Goal: Task Accomplishment & Management: Complete application form

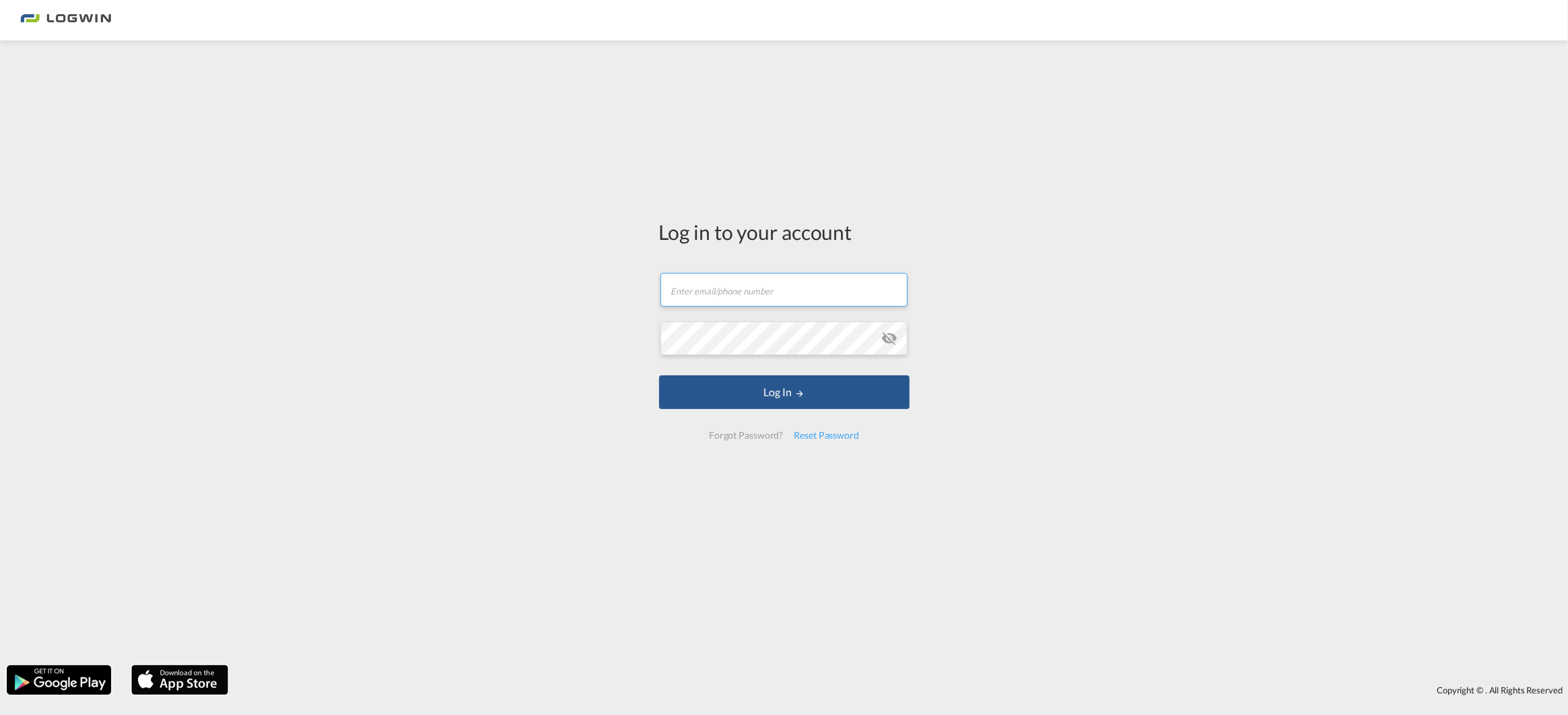
click at [779, 288] on input "text" at bounding box center [784, 290] width 247 height 34
type input "[EMAIL_ADDRESS][PERSON_NAME][DOMAIN_NAME]"
click at [660, 375] on button "Log In" at bounding box center [785, 392] width 251 height 34
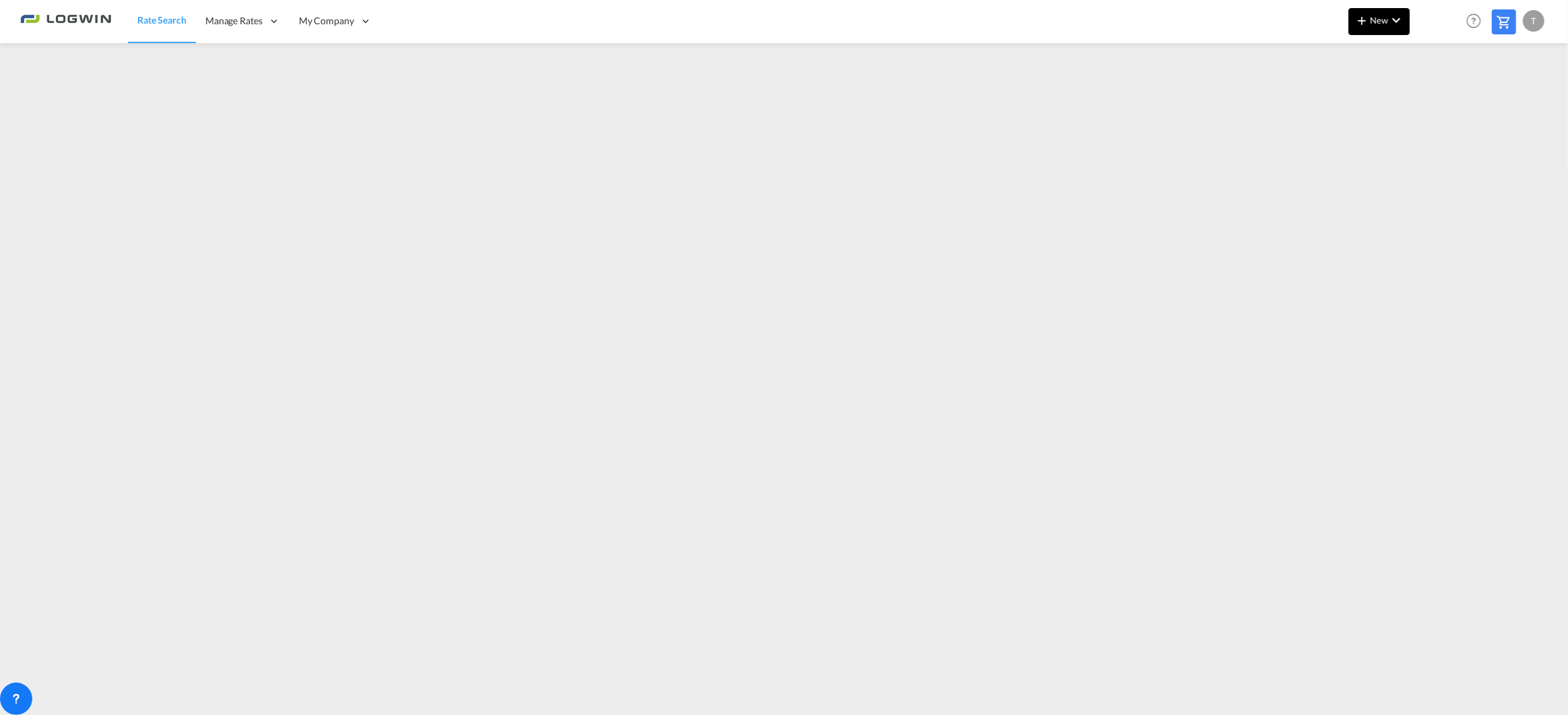
click at [1389, 20] on md-icon "icon-chevron-down" at bounding box center [1396, 20] width 16 height 16
click at [1443, 103] on span "Ratesheet" at bounding box center [1435, 100] width 15 height 27
click at [1370, 22] on md-icon "icon-plus 400-fg" at bounding box center [1362, 20] width 16 height 16
click at [1440, 103] on span "Ratesheet" at bounding box center [1435, 100] width 15 height 27
click at [1367, 16] on md-icon "icon-plus 400-fg" at bounding box center [1362, 20] width 16 height 16
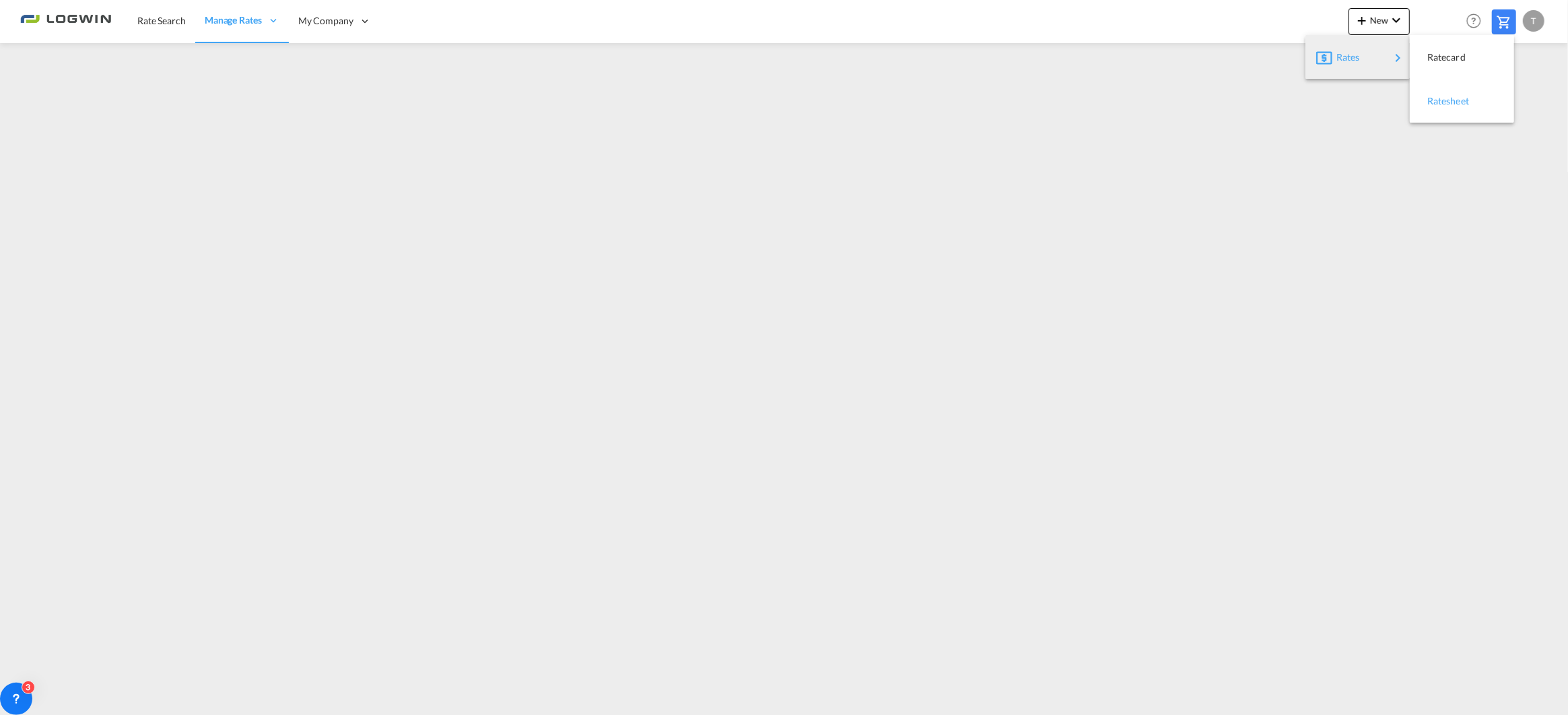
click at [1430, 96] on span "Ratesheet" at bounding box center [1435, 100] width 15 height 27
click at [1377, 21] on span "New" at bounding box center [1379, 20] width 51 height 11
click at [1443, 100] on span "Ratesheet" at bounding box center [1435, 100] width 15 height 27
click at [1385, 18] on span "New" at bounding box center [1379, 20] width 51 height 11
click at [1436, 95] on span "Ratesheet" at bounding box center [1435, 100] width 15 height 27
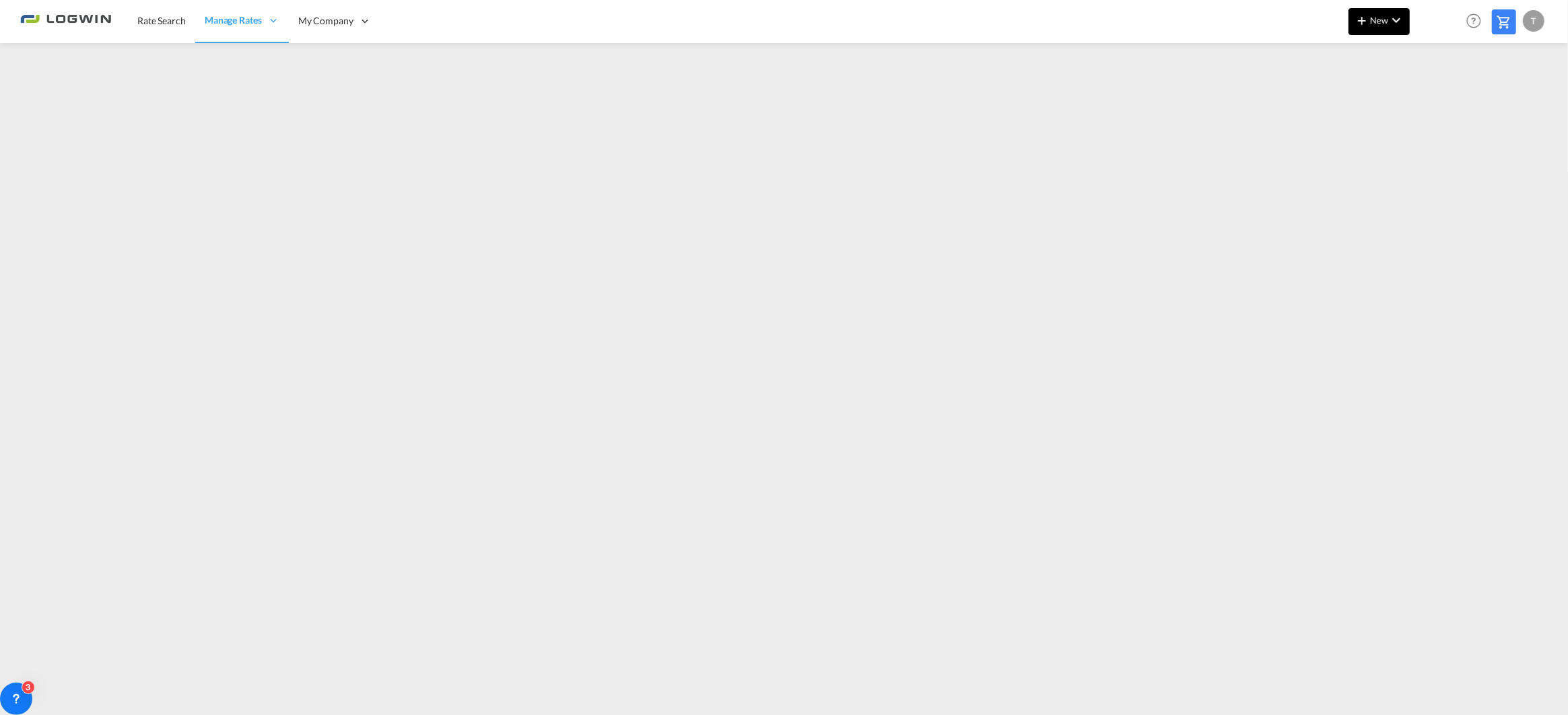
click at [1386, 17] on span "New" at bounding box center [1379, 20] width 51 height 11
click at [1443, 102] on span "Ratesheet" at bounding box center [1435, 100] width 15 height 27
click at [1365, 21] on md-icon "icon-plus 400-fg" at bounding box center [1362, 20] width 16 height 16
click at [1436, 100] on span "Ratesheet" at bounding box center [1435, 100] width 15 height 27
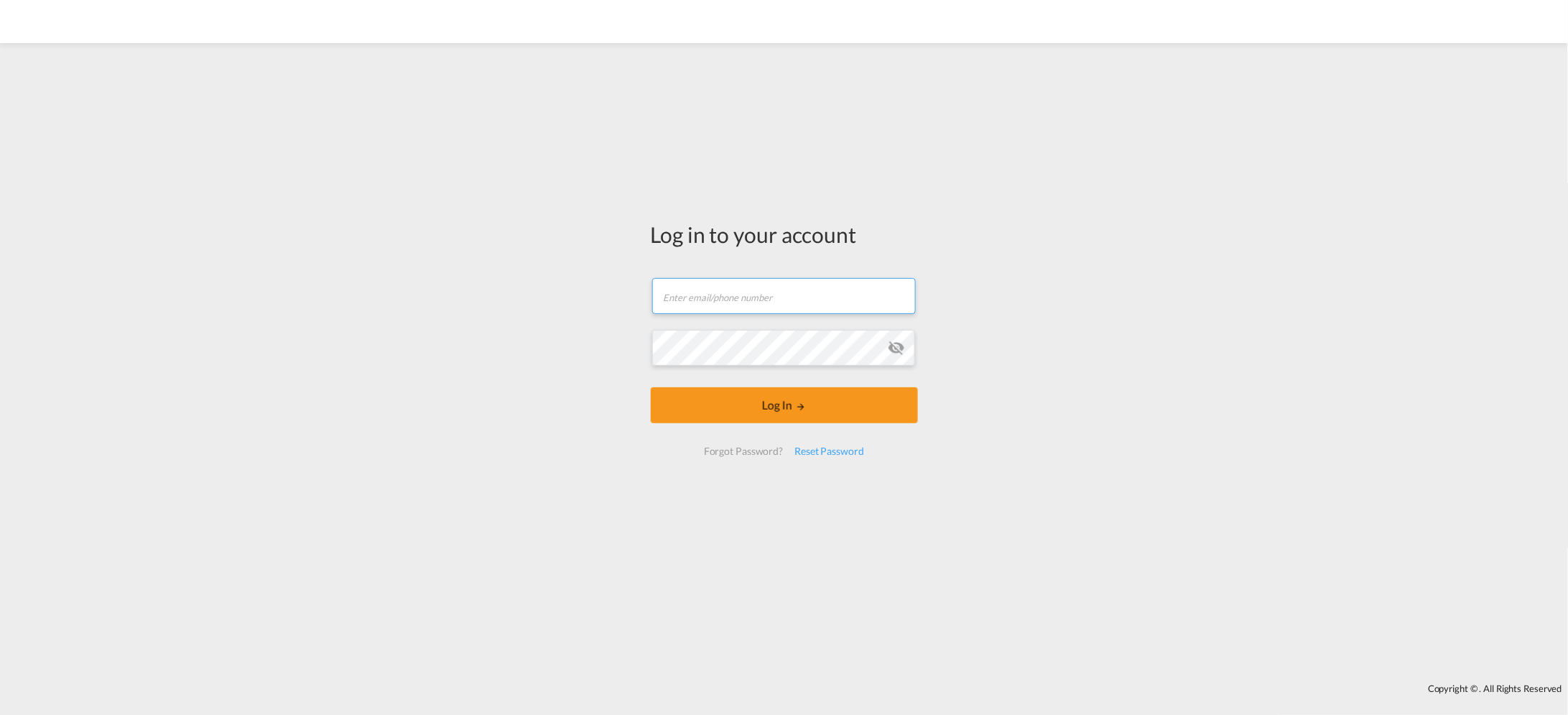
click at [702, 289] on input "text" at bounding box center [784, 296] width 264 height 36
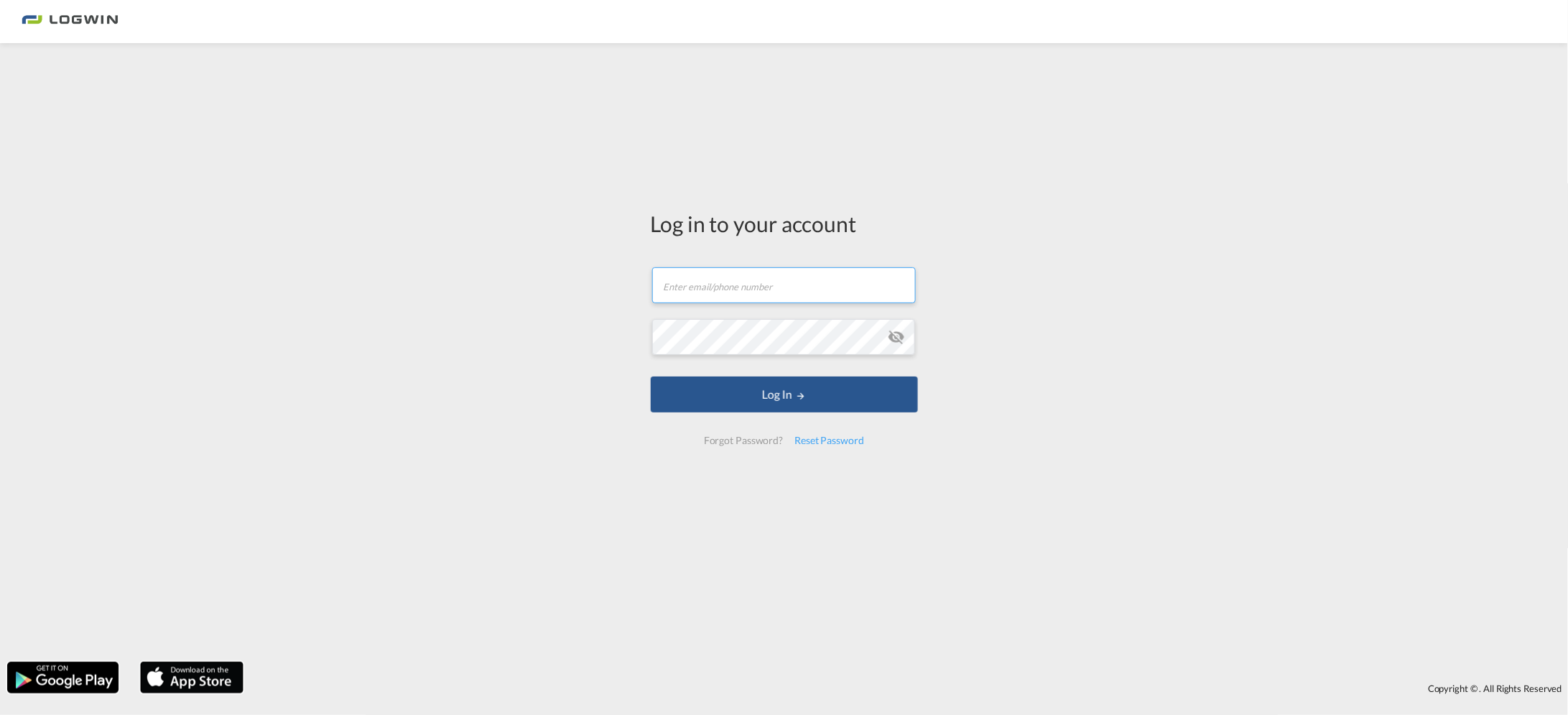
type input "[EMAIL_ADDRESS][PERSON_NAME][DOMAIN_NAME]"
click at [650, 376] on button "Log In" at bounding box center [784, 394] width 267 height 36
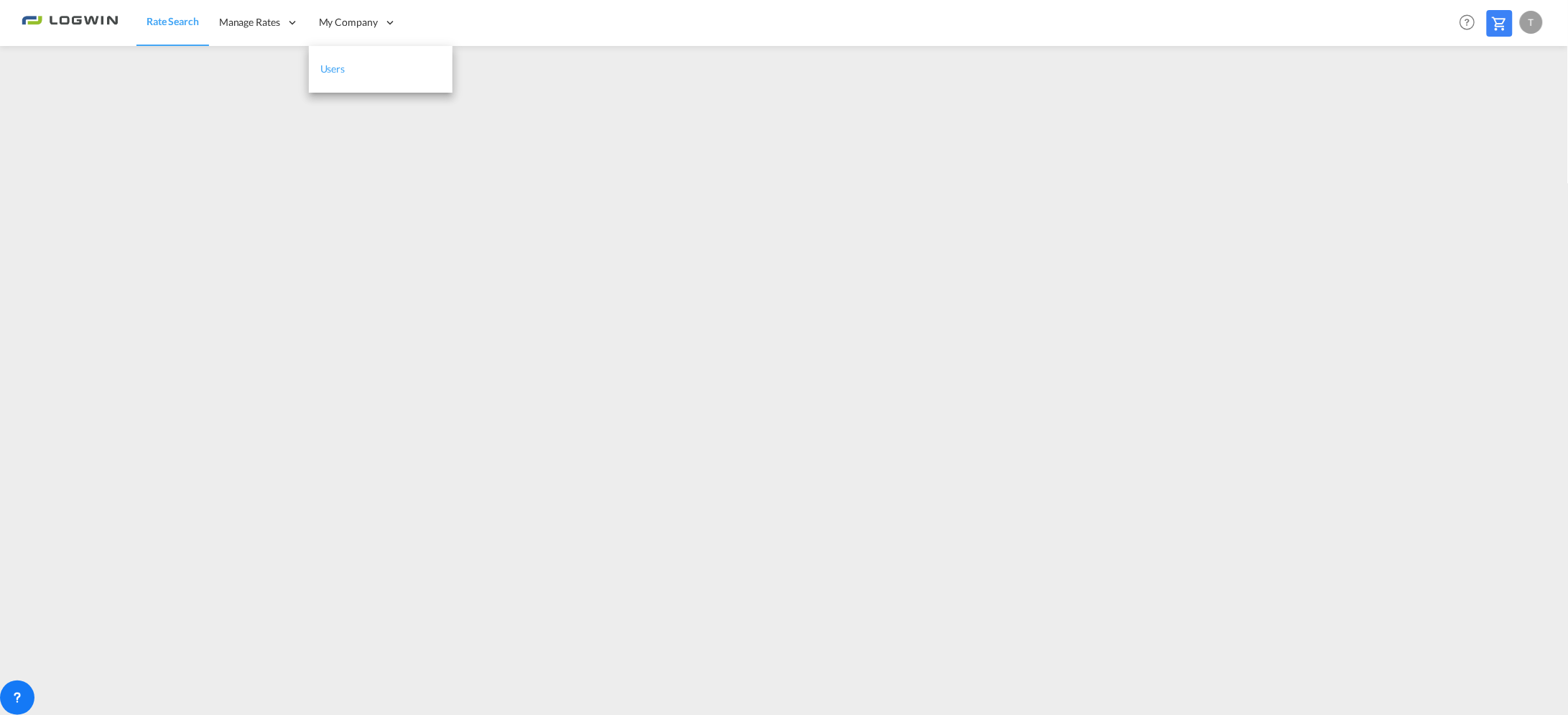
click at [346, 72] on link "Users" at bounding box center [380, 68] width 143 height 46
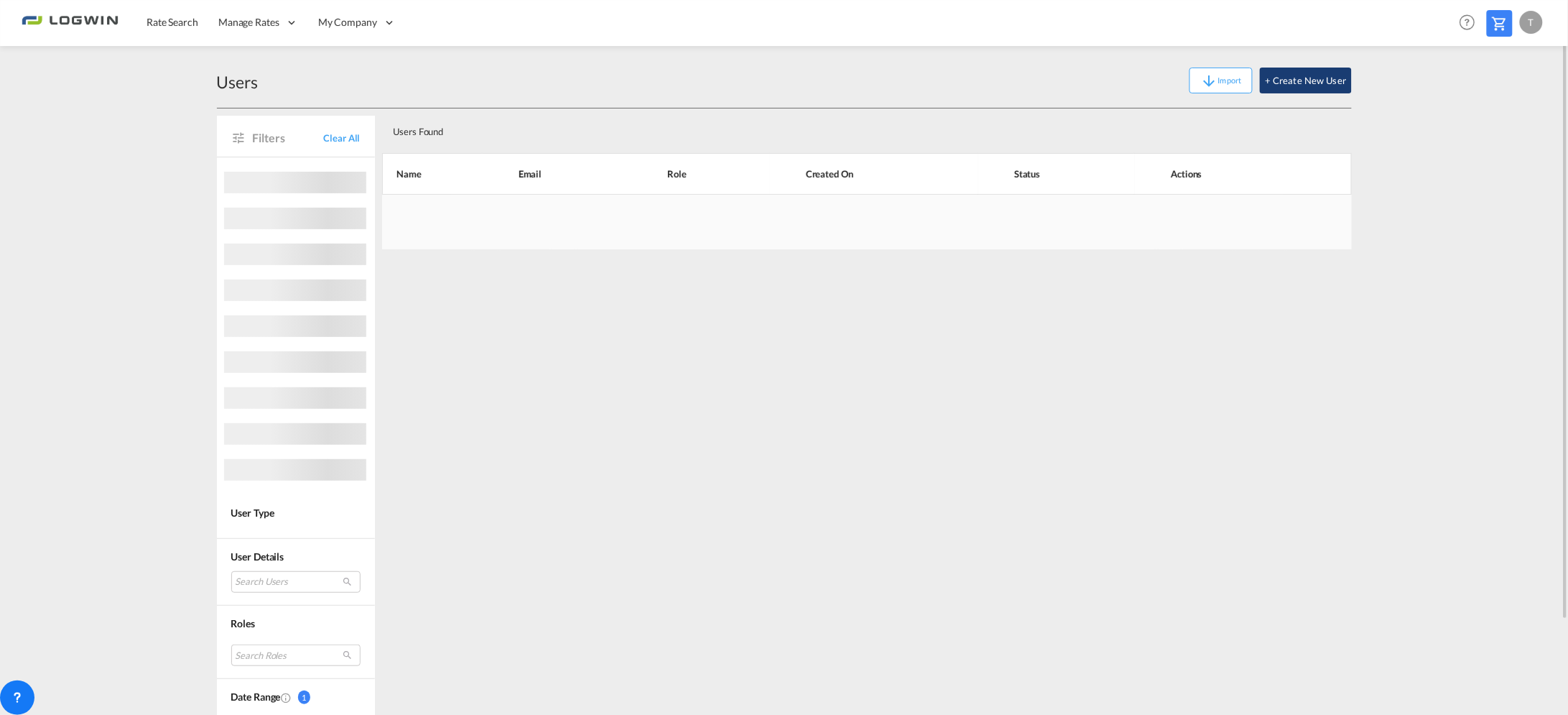
click at [1331, 78] on button "+ Create New User" at bounding box center [1305, 80] width 91 height 26
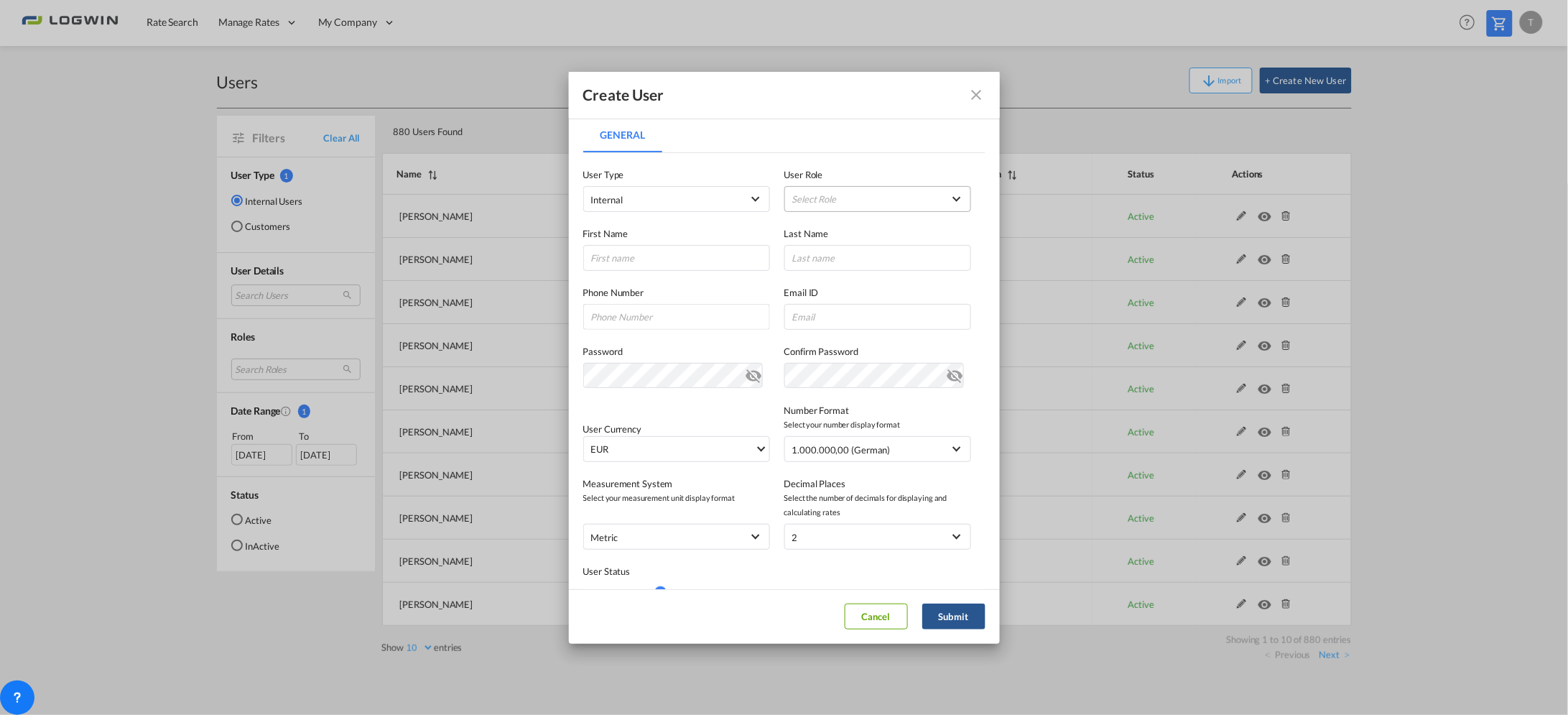
click at [853, 203] on md-select "Select Role BCO GLOBAL SHIPPER ADMIN GLOBAL SHIPPER TRACK GLOBAL SHIPPER USER G…" at bounding box center [877, 198] width 187 height 26
click at [869, 161] on input "search" at bounding box center [872, 164] width 202 height 34
click at [851, 116] on md-backdrop at bounding box center [784, 358] width 1568 height 715
click at [848, 194] on md-select "Select Role" at bounding box center [877, 198] width 187 height 26
click at [974, 97] on md-backdrop at bounding box center [784, 358] width 1568 height 715
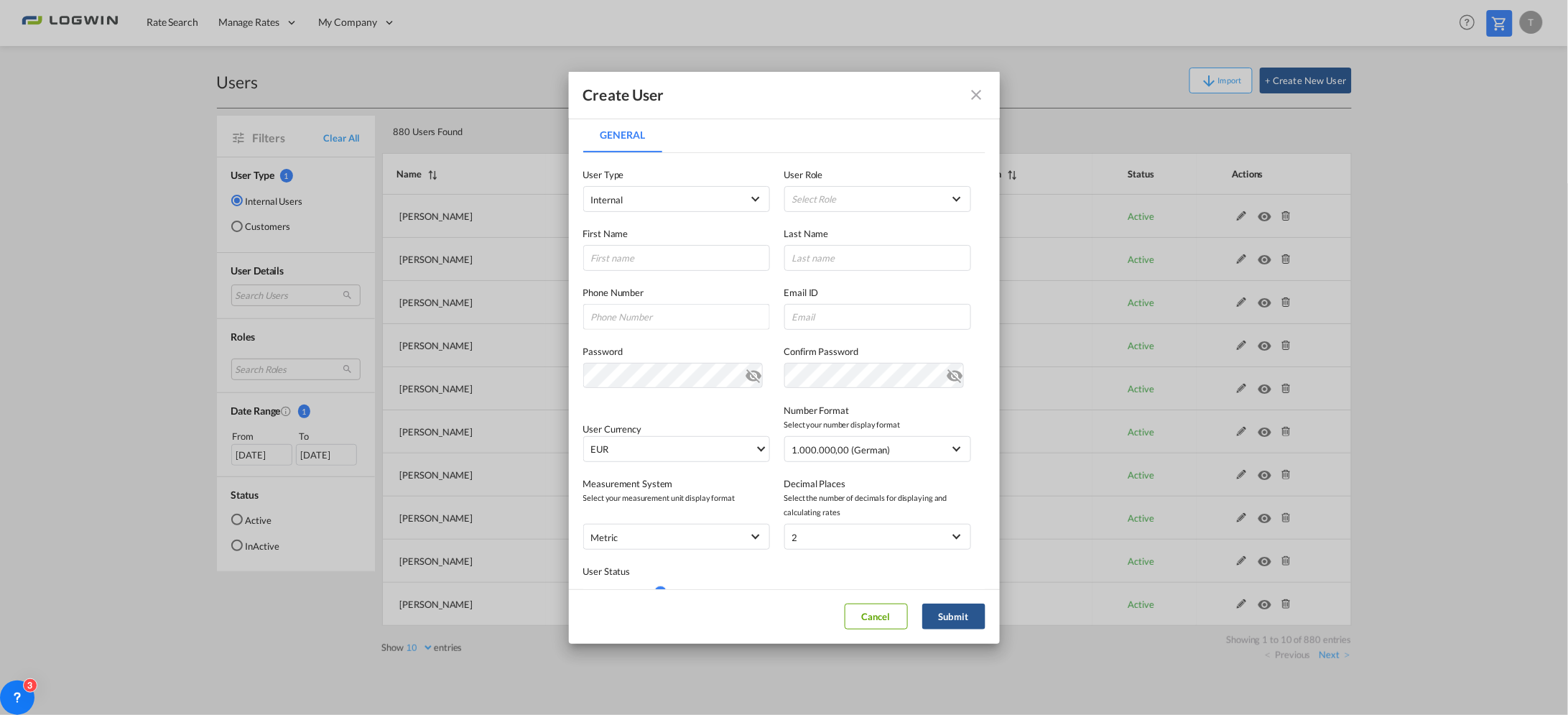
click at [975, 93] on md-icon "icon-close fg-AAA8AD" at bounding box center [976, 95] width 17 height 17
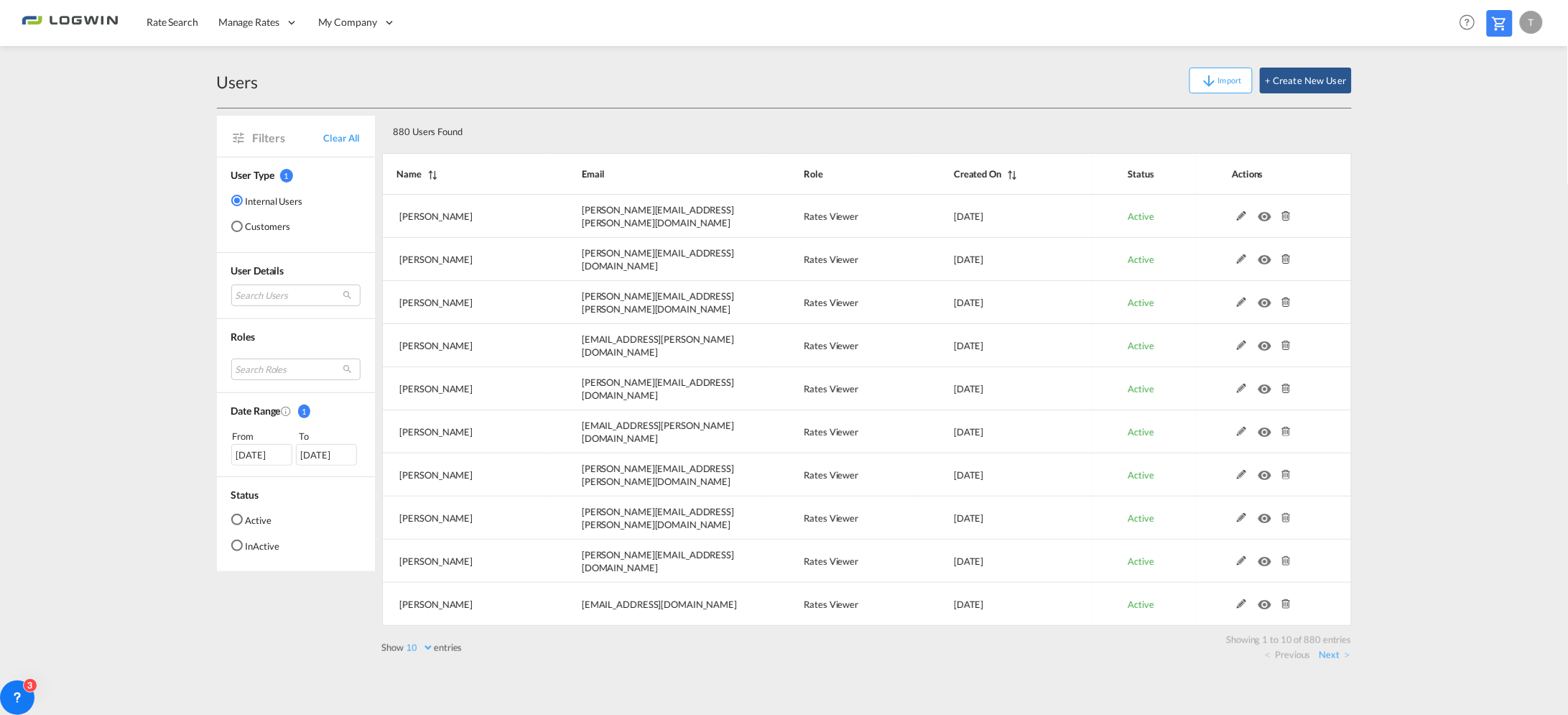
click at [994, 84] on div "Import + Create New User" at bounding box center [804, 80] width 1093 height 26
click at [1286, 81] on button "+ Create New User" at bounding box center [1305, 80] width 91 height 26
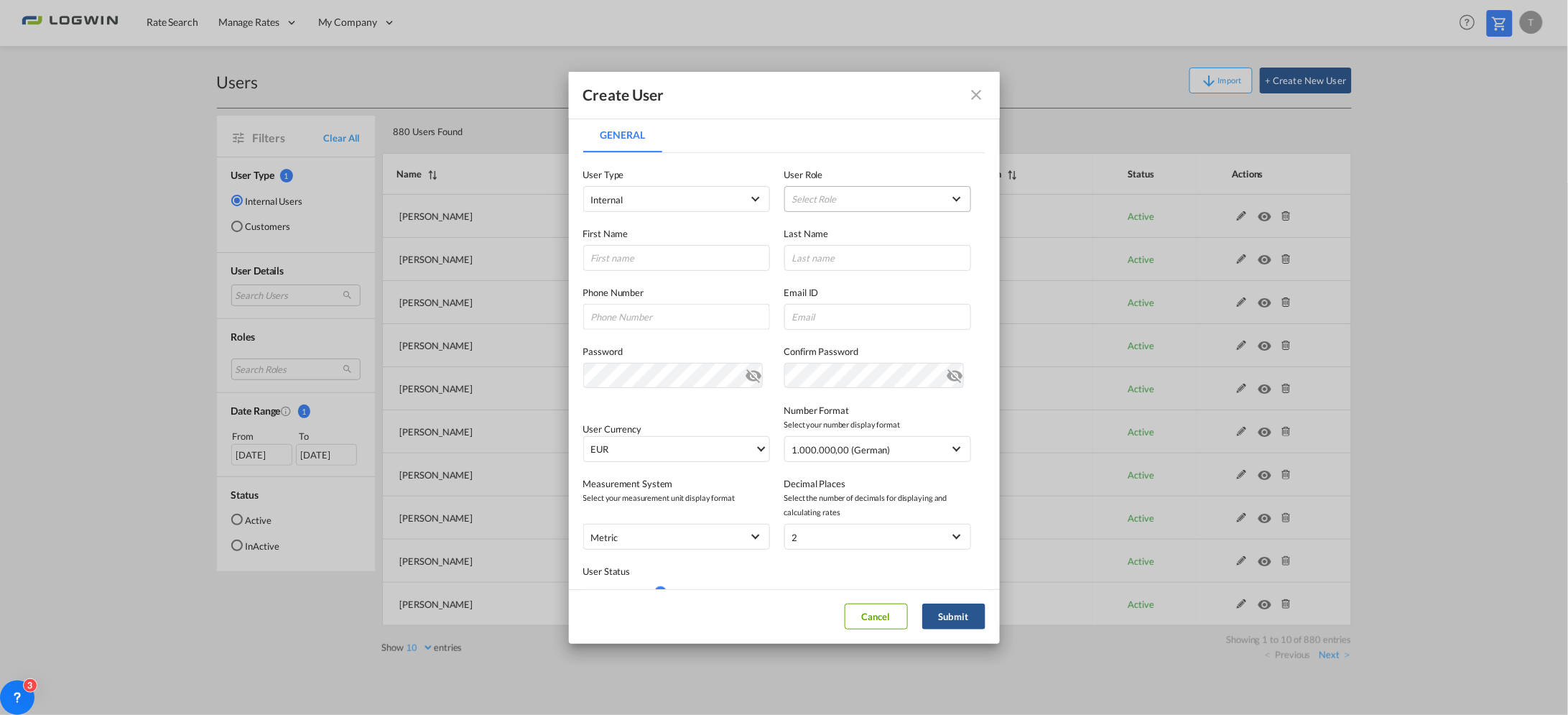
click at [828, 197] on md-select "Select Role ADMIN GLOBAL Essentials Admin GLOBAL Essentials Manager GLOBAL Esse…" at bounding box center [877, 198] width 187 height 26
click at [845, 248] on md-option "Rates Viewer USER_DEFINED" at bounding box center [867, 246] width 210 height 34
click at [662, 255] on input "General General ..." at bounding box center [676, 257] width 187 height 26
type input "Tasneem"
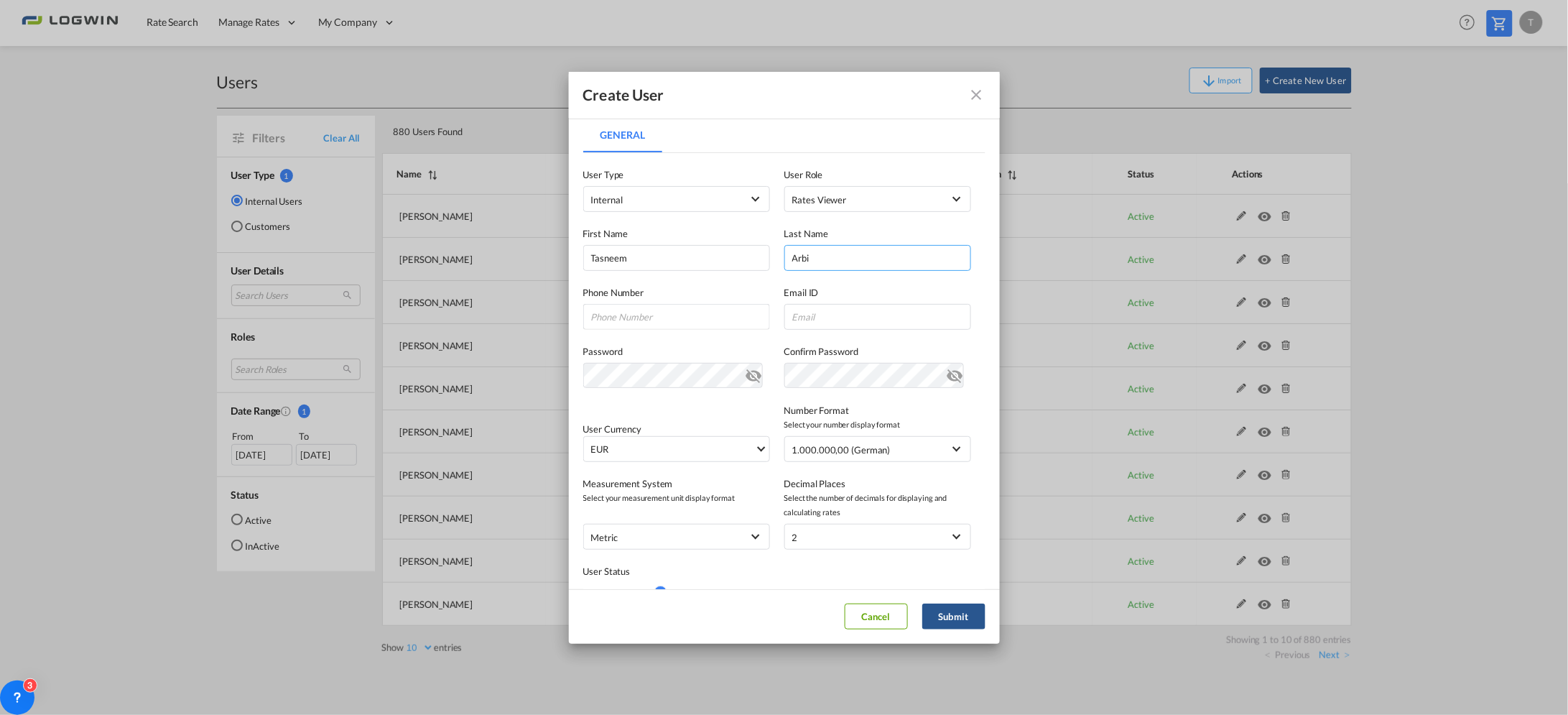
type input "Arbi"
click at [792, 314] on input "General General ..." at bounding box center [877, 316] width 187 height 26
paste input "[EMAIL_ADDRESS][DOMAIN_NAME]"
type input "[EMAIL_ADDRESS][DOMAIN_NAME]"
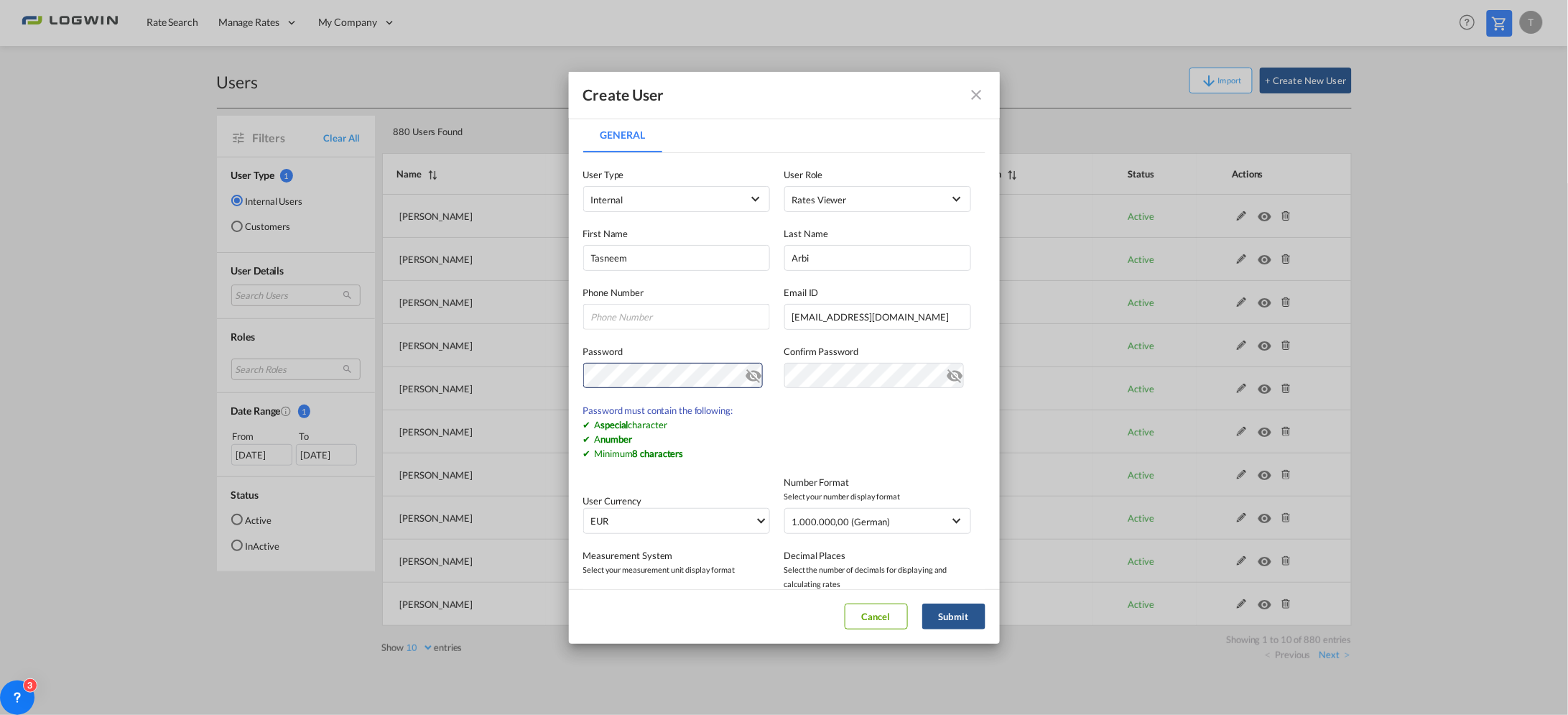
click at [745, 372] on md-icon "icon-eye-off" at bounding box center [754, 373] width 17 height 17
click at [210, 361] on div "Create User General General User Type Internal Internal Customer User Role Rate…" at bounding box center [784, 358] width 1568 height 715
click at [745, 379] on md-icon "icon-eye-off" at bounding box center [754, 373] width 17 height 17
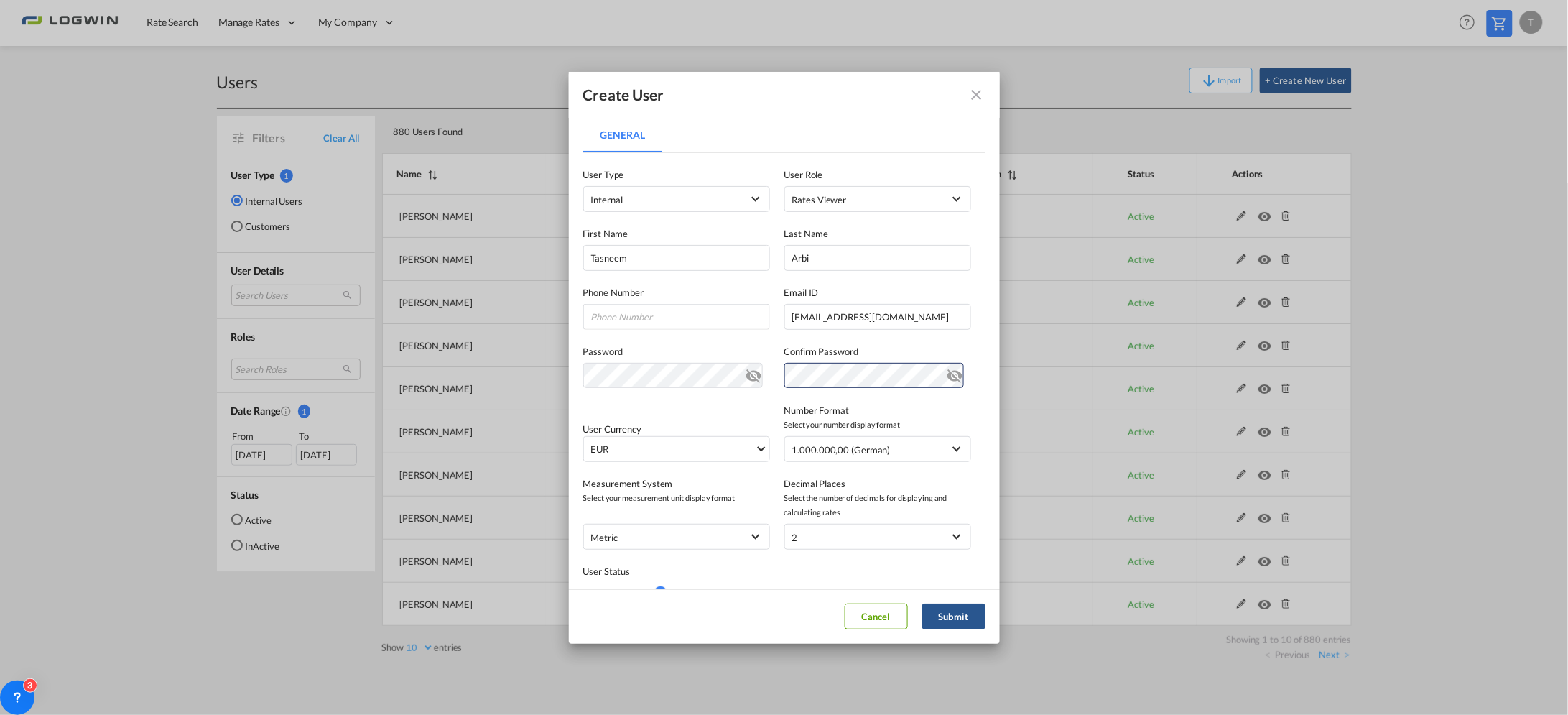
click at [946, 376] on md-icon "icon-eye-off" at bounding box center [955, 373] width 17 height 17
click at [946, 375] on md-icon "icon-eye-off" at bounding box center [955, 373] width 17 height 17
click at [968, 618] on button "Submit" at bounding box center [954, 615] width 64 height 26
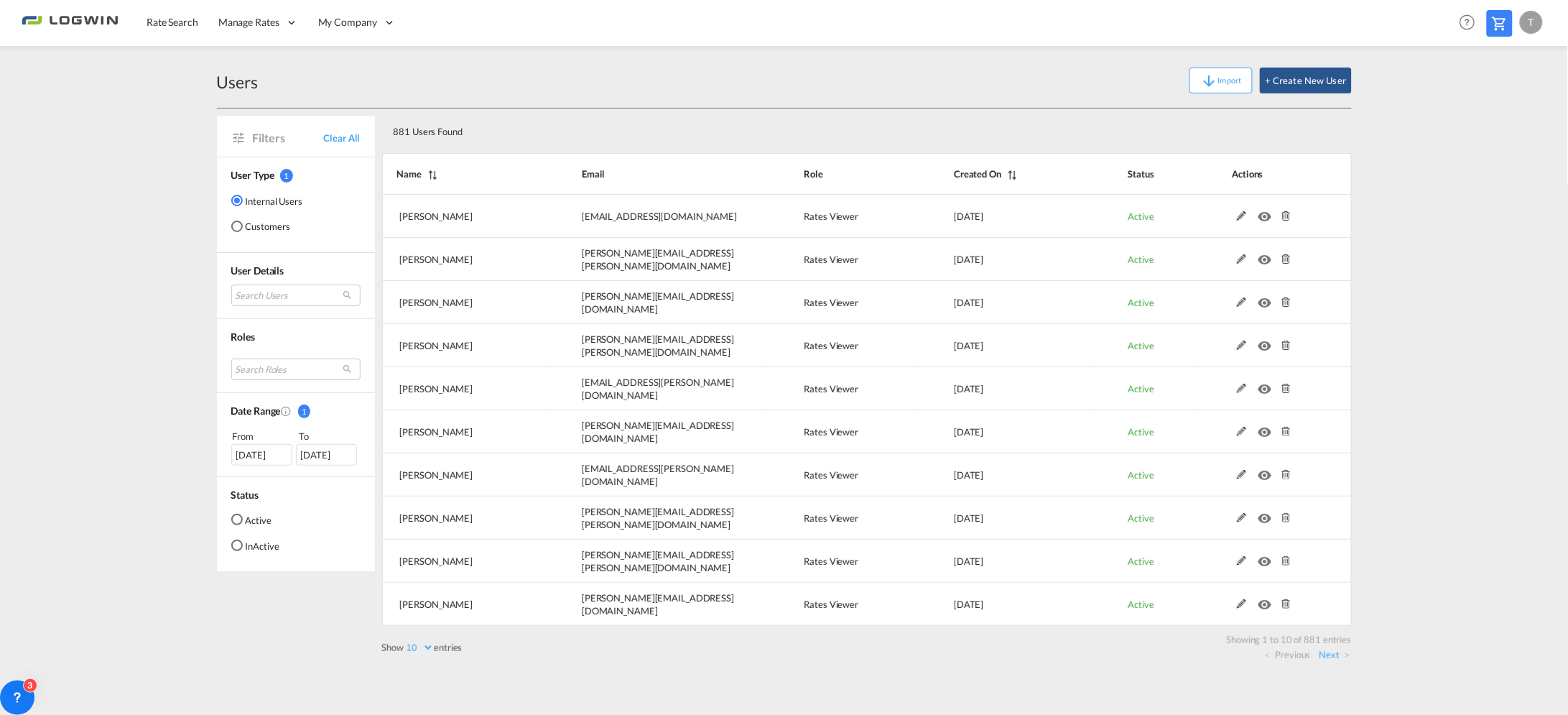
click at [611, 99] on div "Users Import + Create New User" at bounding box center [784, 81] width 1135 height 55
click at [173, 22] on span "Rate Search" at bounding box center [173, 22] width 52 height 12
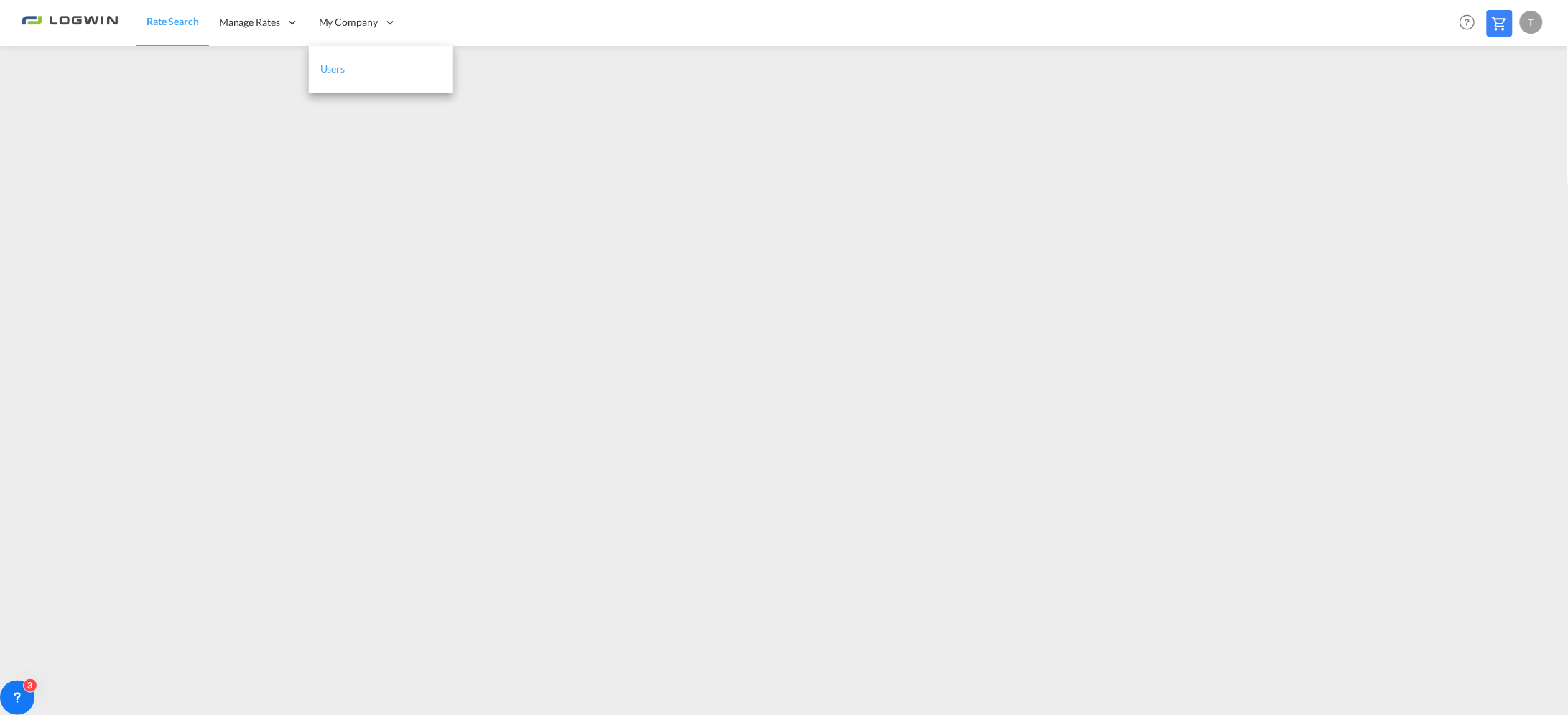
click at [360, 66] on link "Users" at bounding box center [380, 68] width 143 height 46
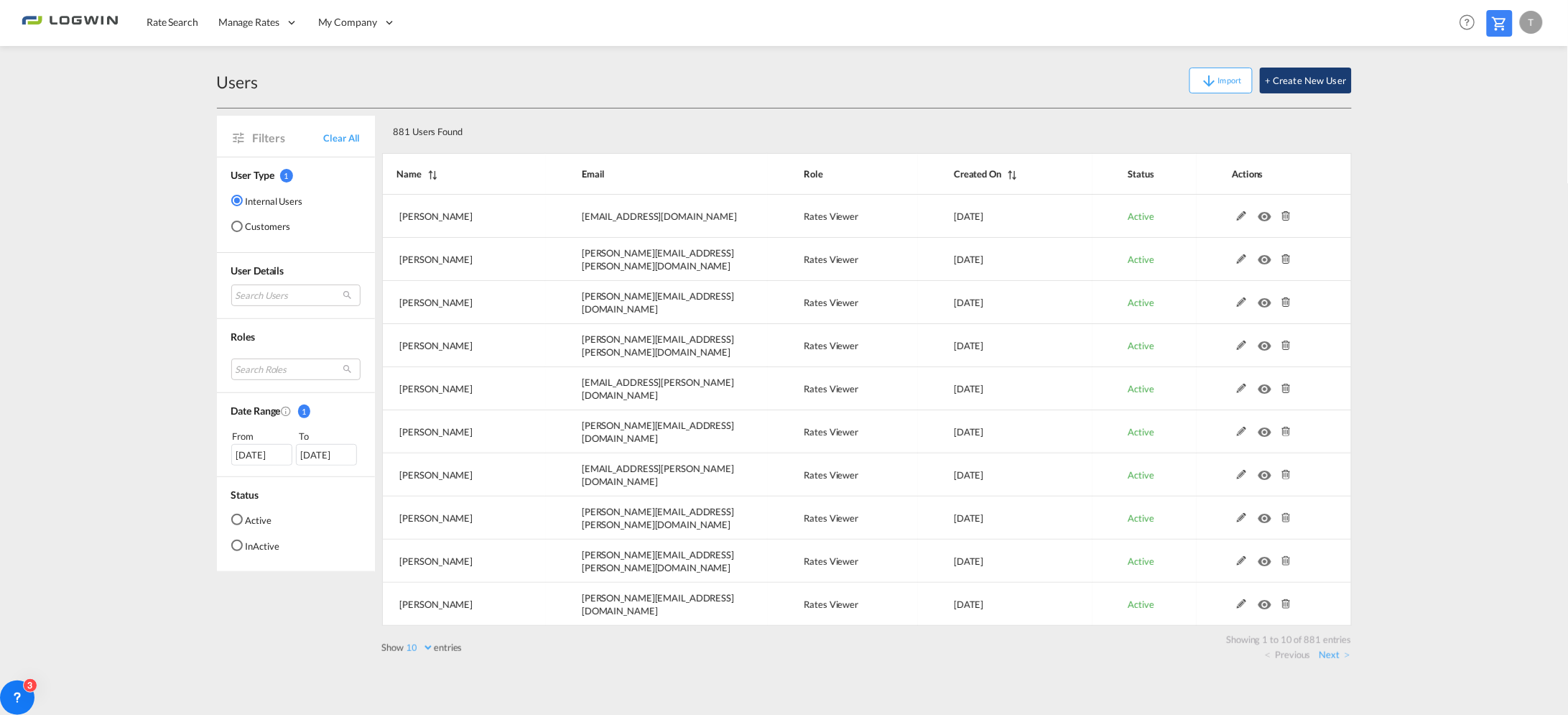
click at [1295, 76] on button "+ Create New User" at bounding box center [1305, 80] width 91 height 26
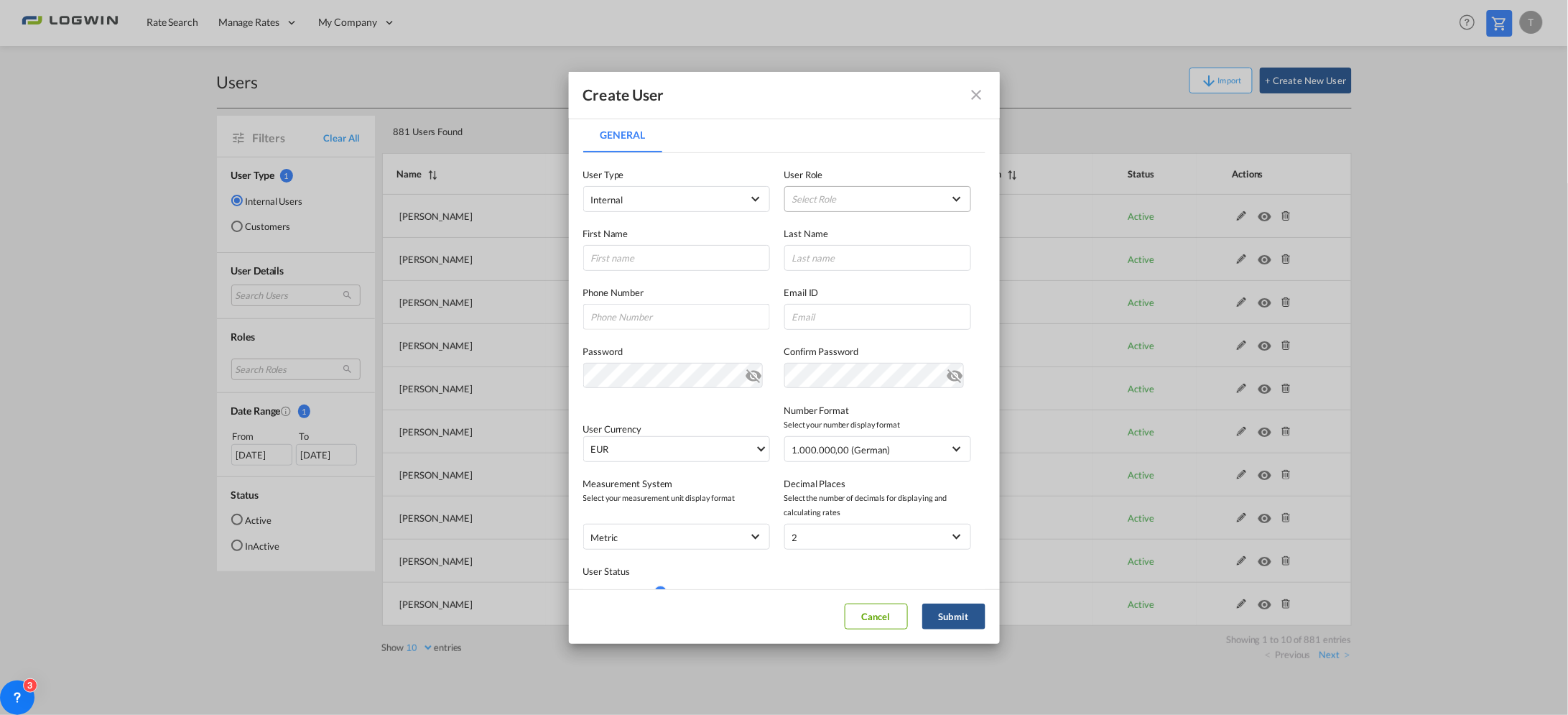
click at [815, 196] on md-select "Select Role ADMIN GLOBAL Essentials Admin GLOBAL Essentials Manager GLOBAL Esse…" at bounding box center [877, 198] width 187 height 26
click at [831, 248] on div "Rates Viewer USER_DEFINED" at bounding box center [813, 246] width 55 height 13
click at [668, 257] on input "General General ..." at bounding box center [676, 257] width 187 height 26
type input "Megan"
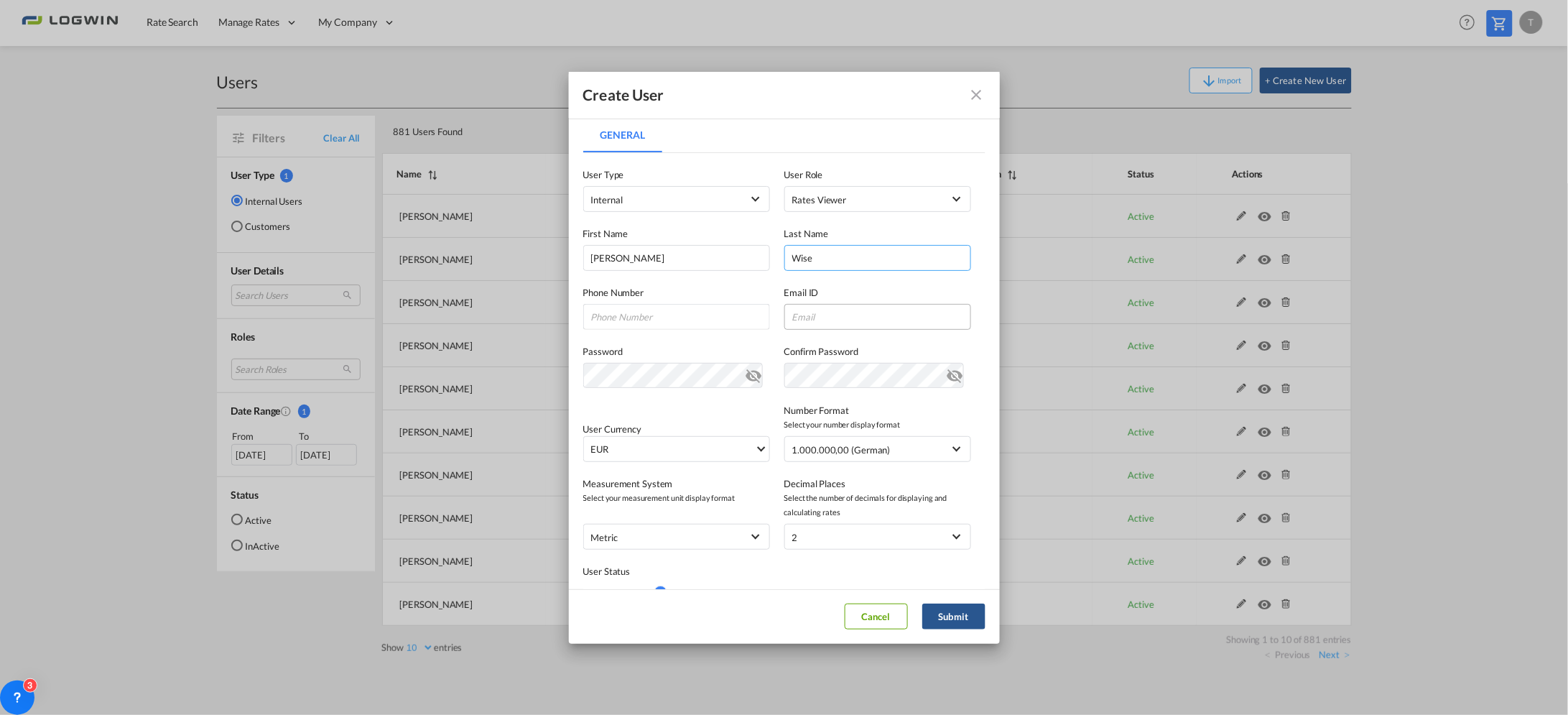
type input "Wise"
click at [803, 316] on input "General General ..." at bounding box center [877, 316] width 187 height 26
paste input "megan.wise@logwin-logistics.com"
type input "megan.wise@logwin-logistics.com"
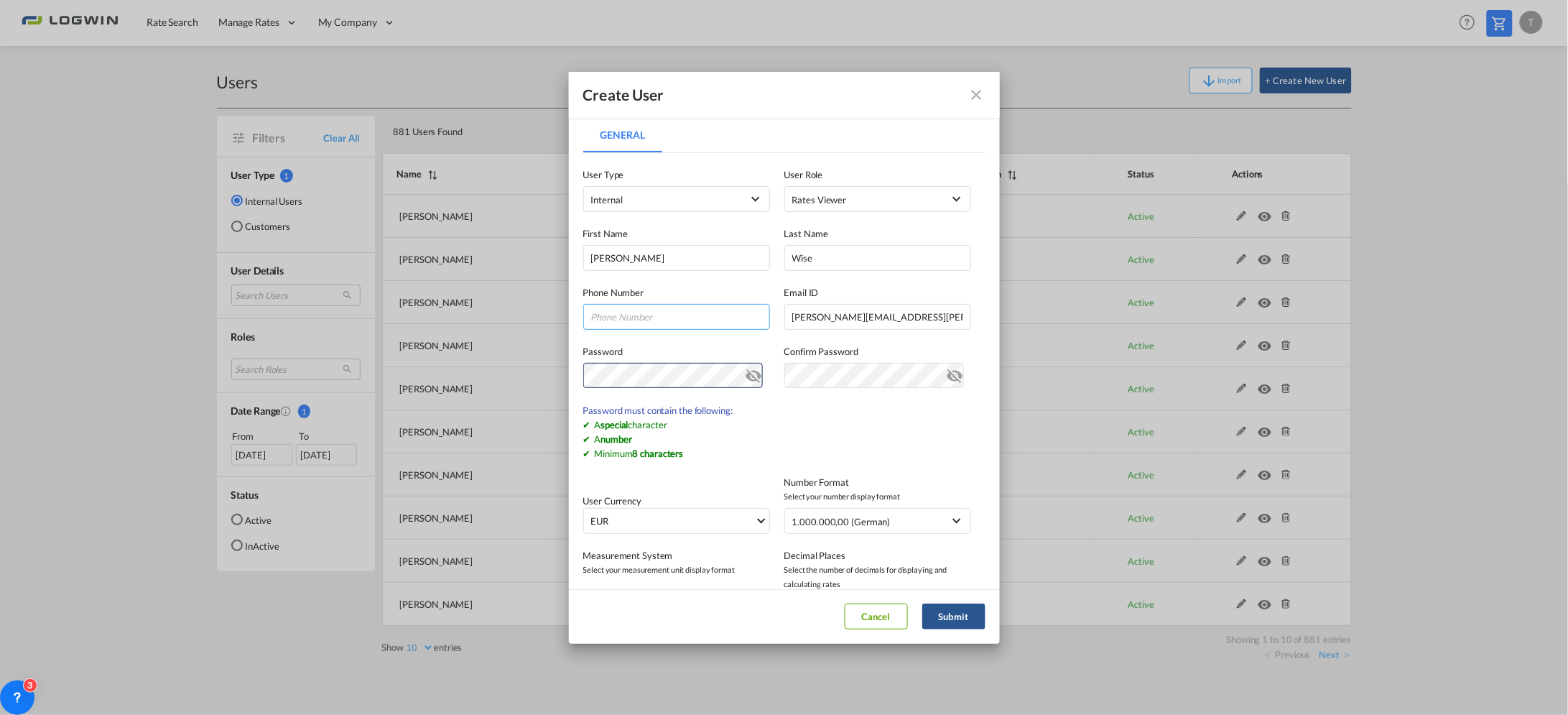
click at [708, 327] on input "General General ..." at bounding box center [676, 316] width 187 height 26
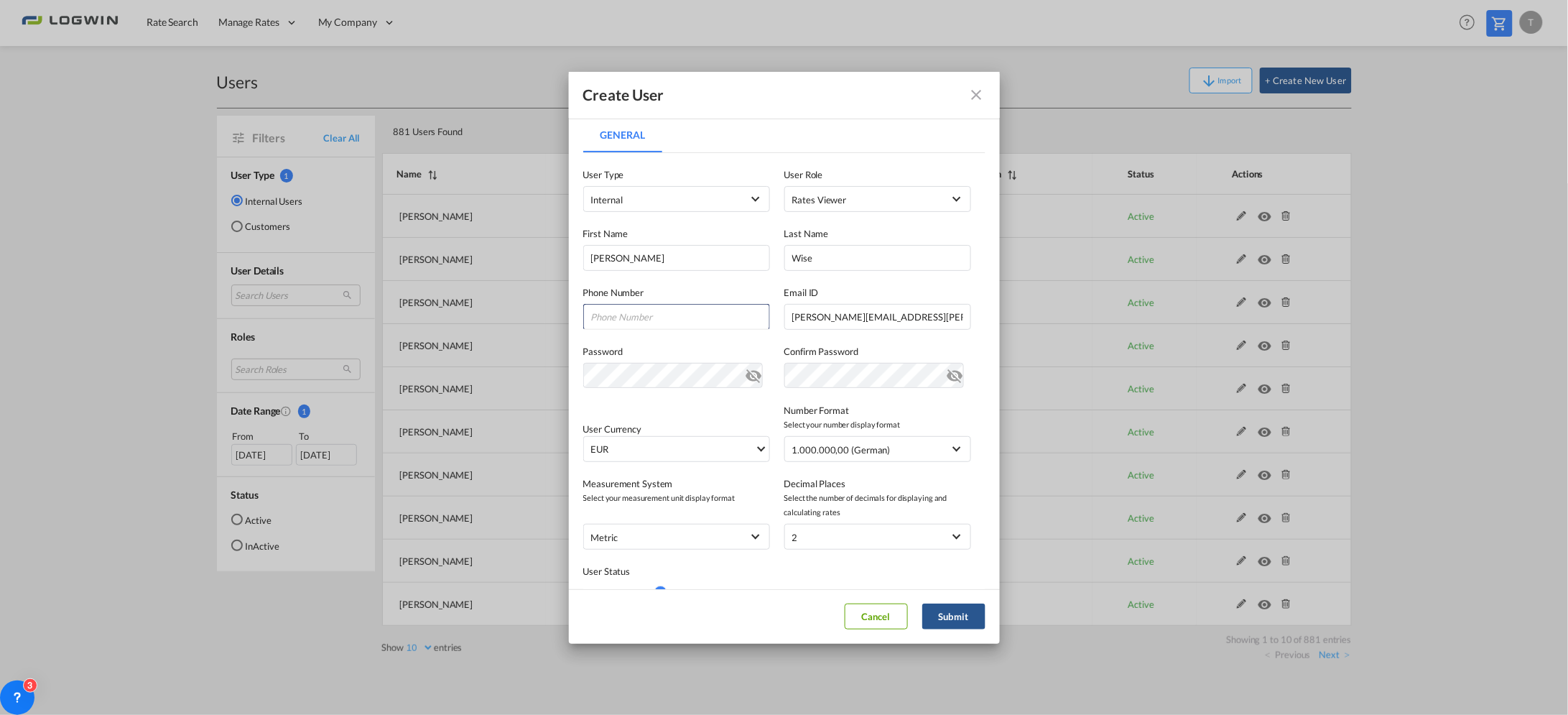
click at [601, 358] on div "Password Password must contain the following: A special character A number Mini…" at bounding box center [684, 366] width 201 height 45
click at [745, 381] on md-icon "icon-eye-off" at bounding box center [754, 373] width 17 height 17
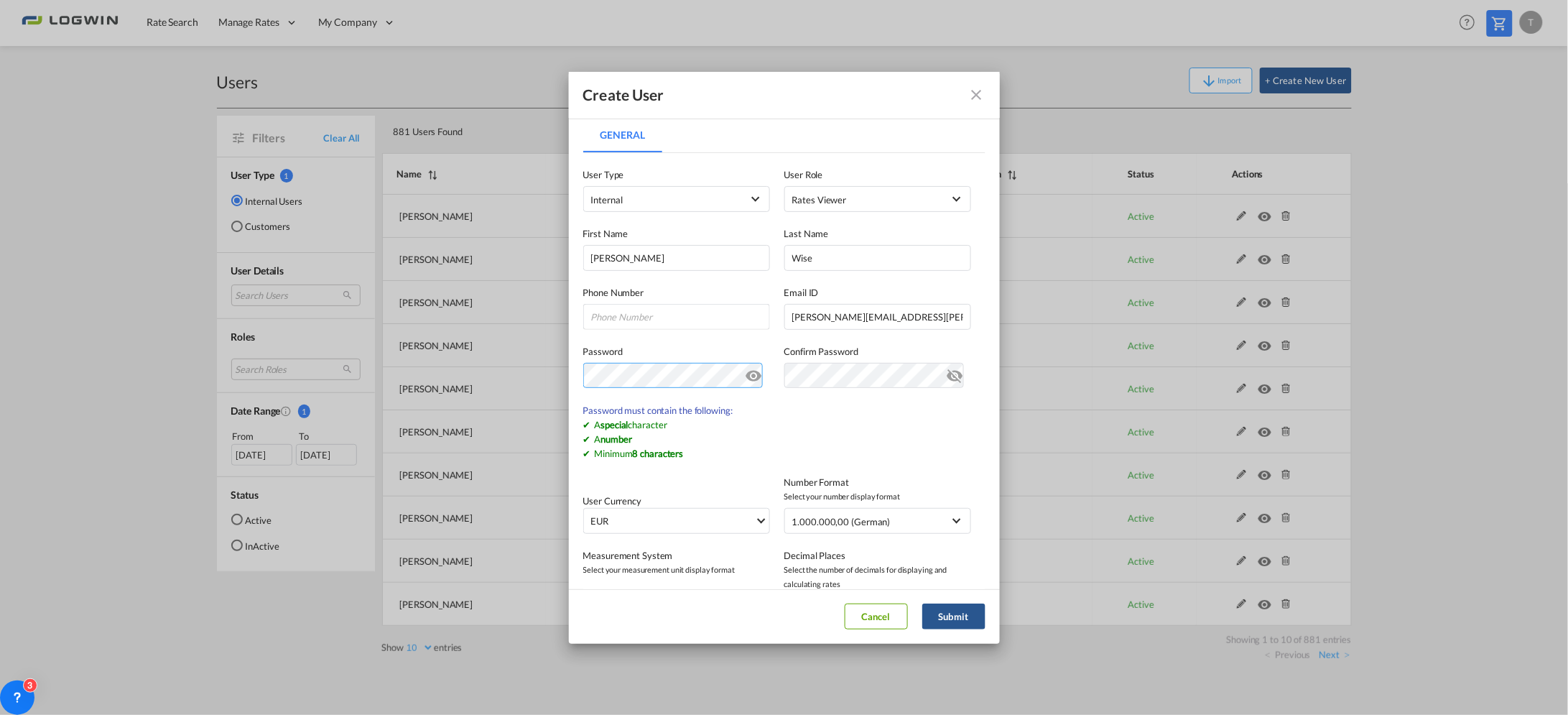
click at [492, 376] on div "Create User General General User Type Internal Internal Customer User Role Rate…" at bounding box center [784, 358] width 1568 height 715
click at [715, 339] on div "Password Password must contain the following: A special character A number Mini…" at bounding box center [784, 395] width 402 height 131
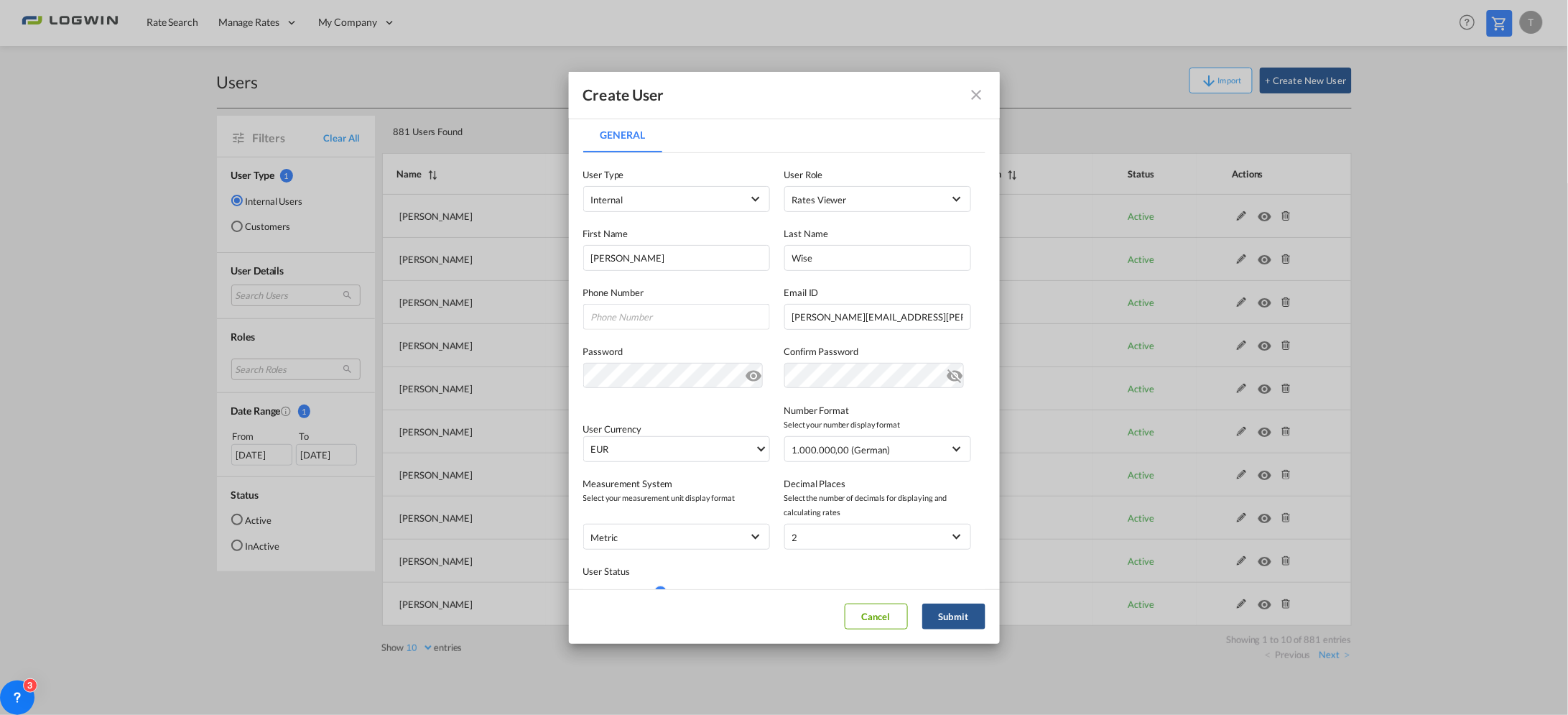
click at [756, 374] on md-icon "icon-eye-off" at bounding box center [754, 373] width 17 height 17
click at [946, 377] on md-icon "icon-eye-off" at bounding box center [955, 373] width 17 height 17
click at [935, 614] on button "Submit" at bounding box center [954, 615] width 64 height 26
